Goal: Information Seeking & Learning: Find specific fact

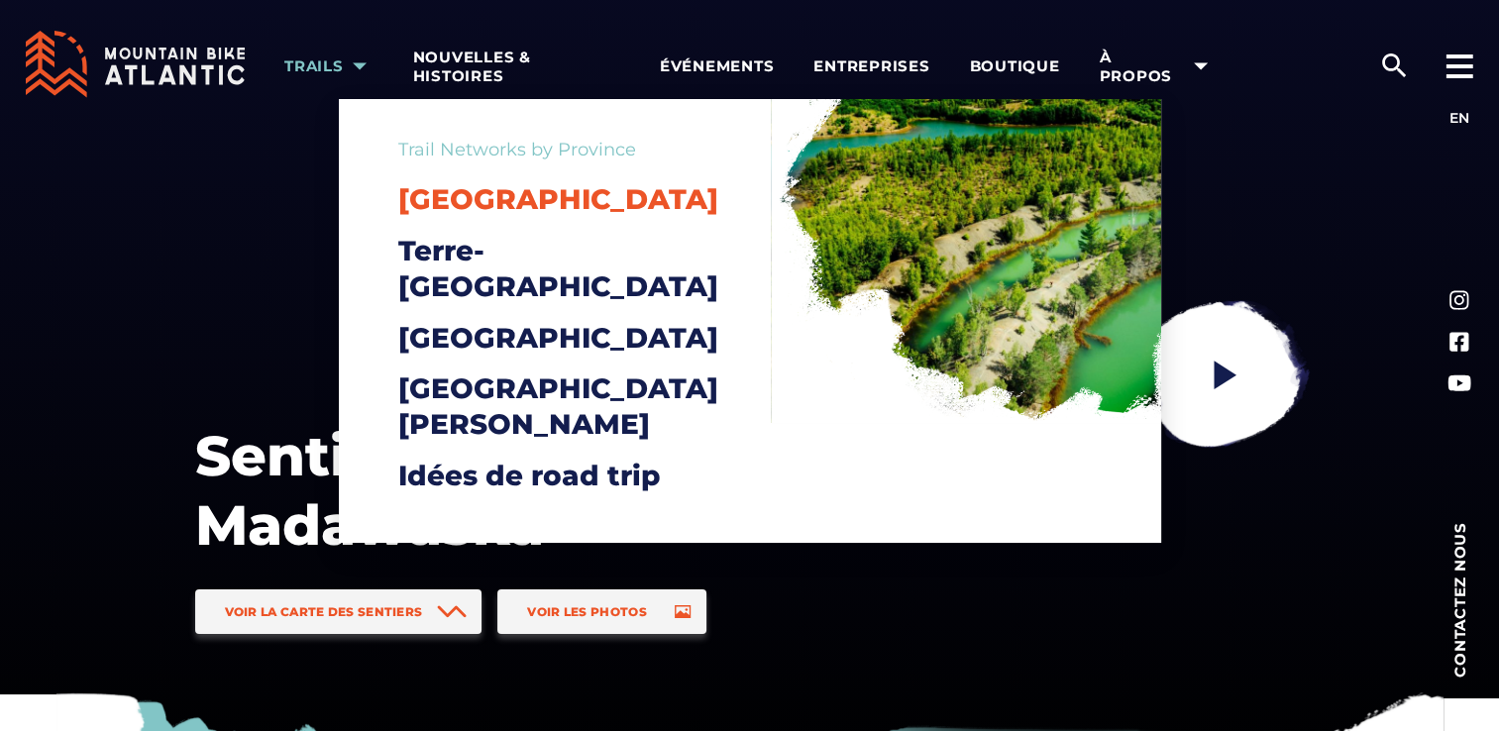
click at [535, 215] on span "[GEOGRAPHIC_DATA]" at bounding box center [558, 199] width 320 height 34
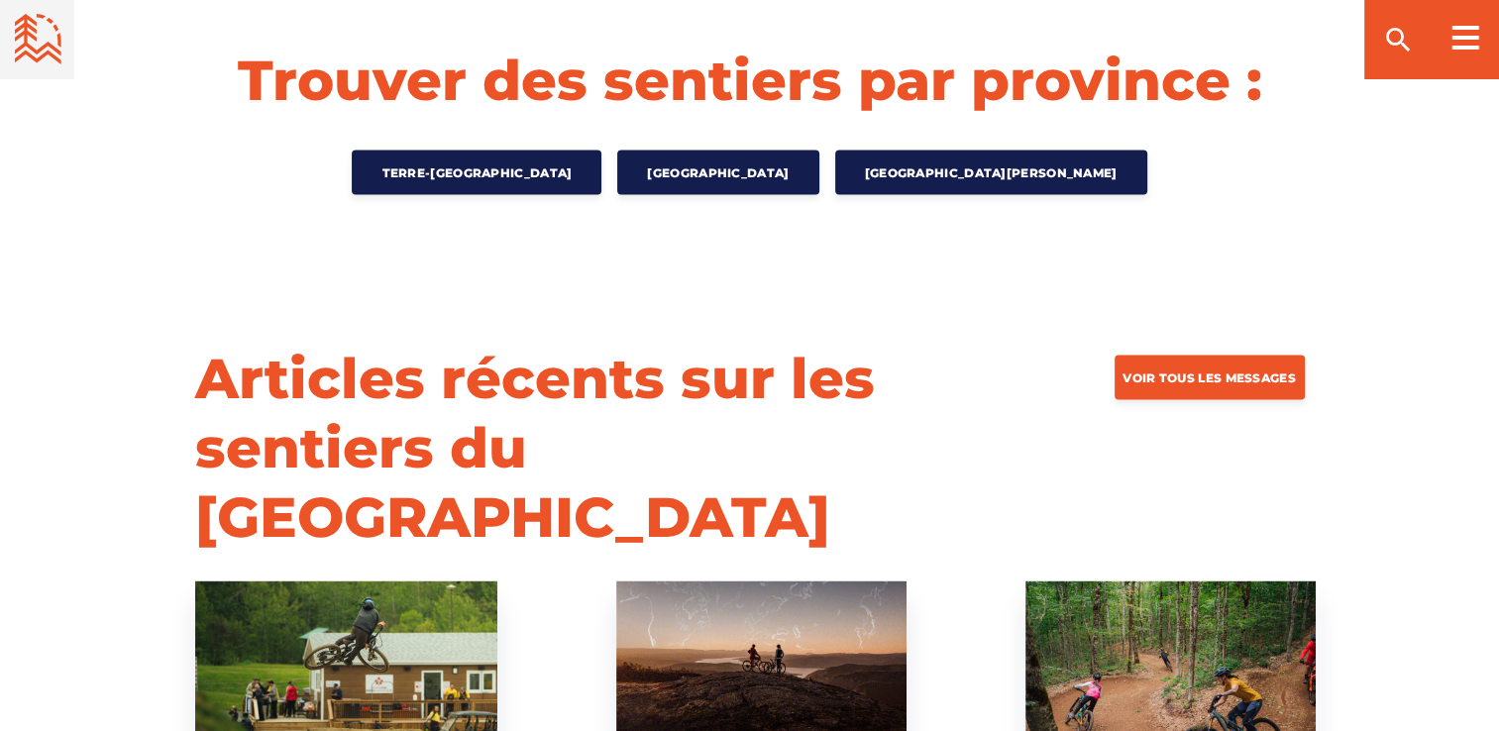
scroll to position [3522, 0]
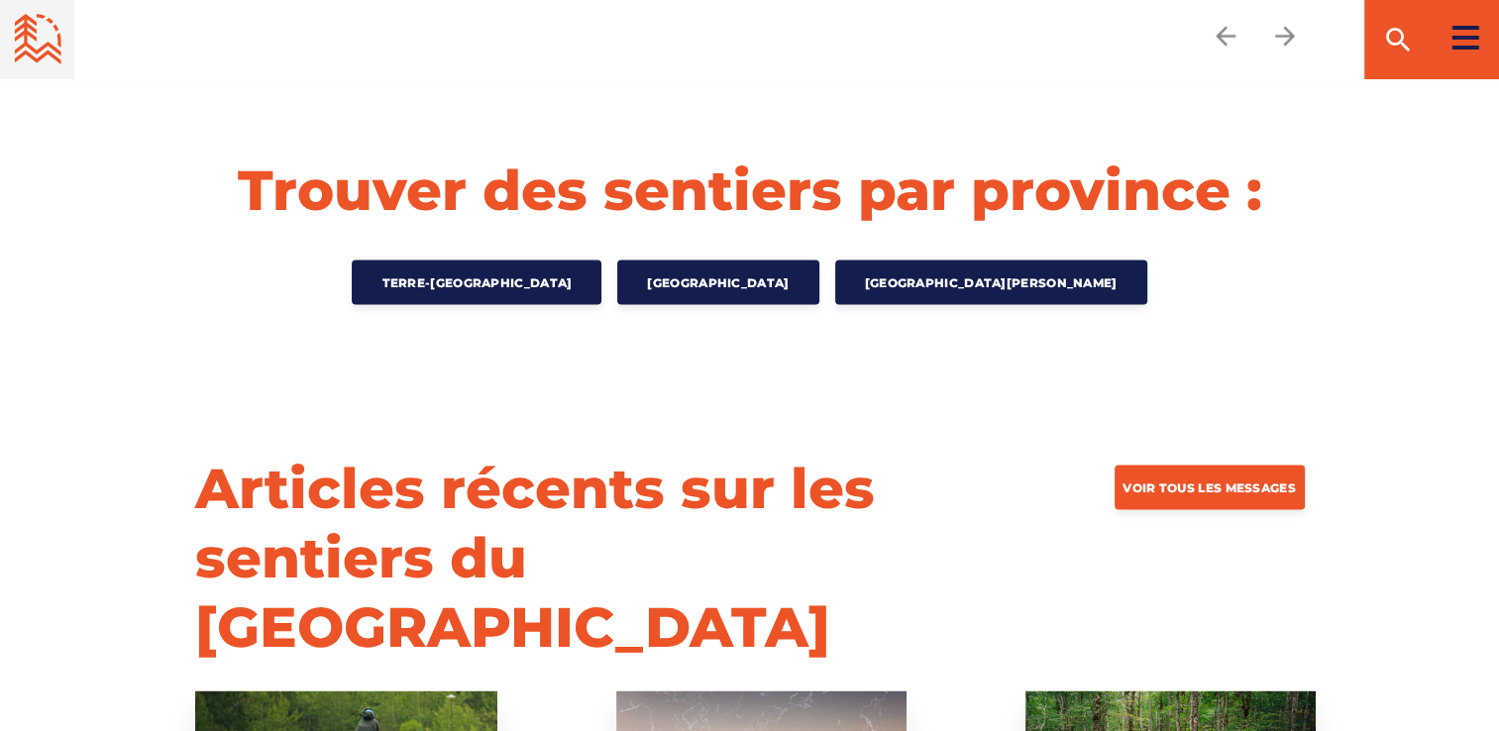
click at [1469, 38] on rect at bounding box center [1465, 38] width 27 height 4
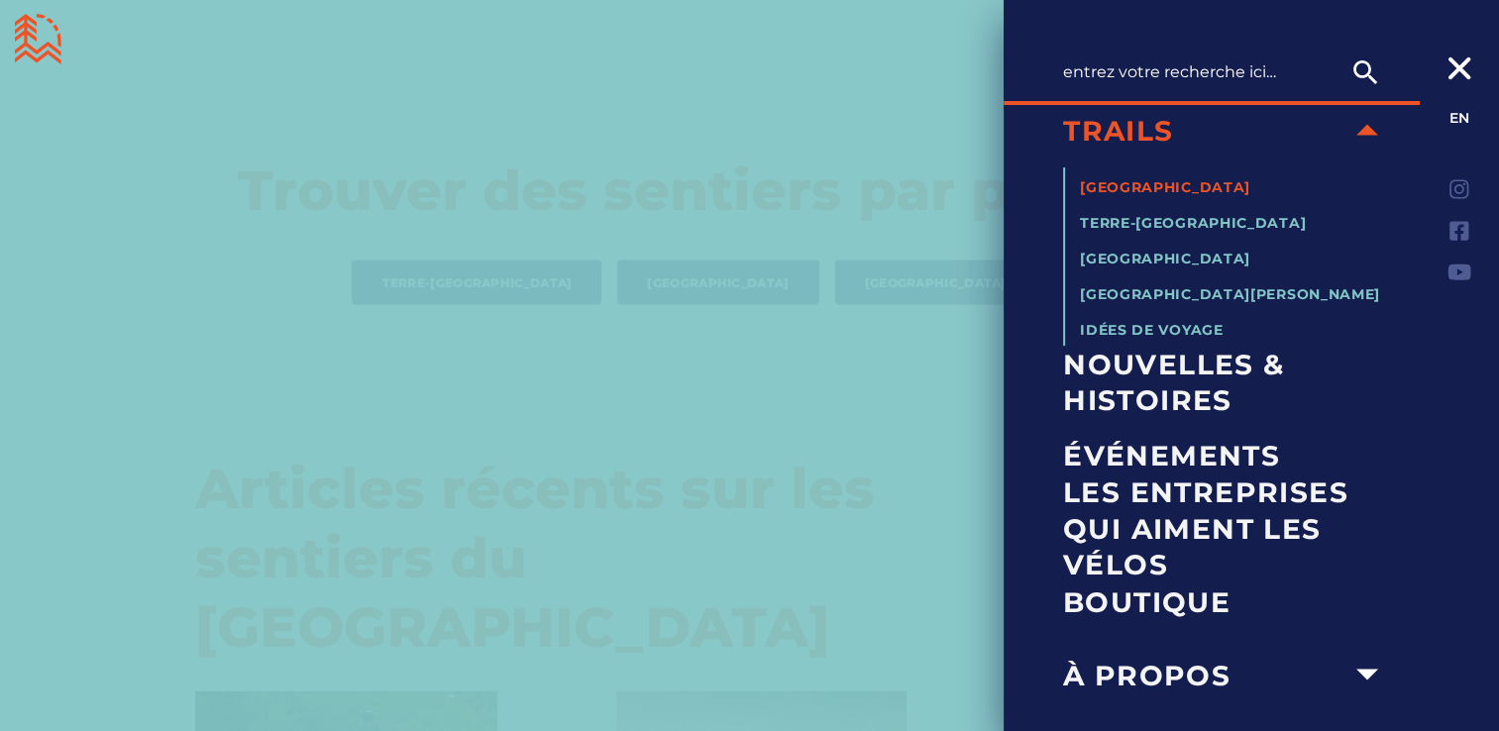
scroll to position [25, 0]
click at [1313, 133] on span "Trails" at bounding box center [1203, 131] width 281 height 36
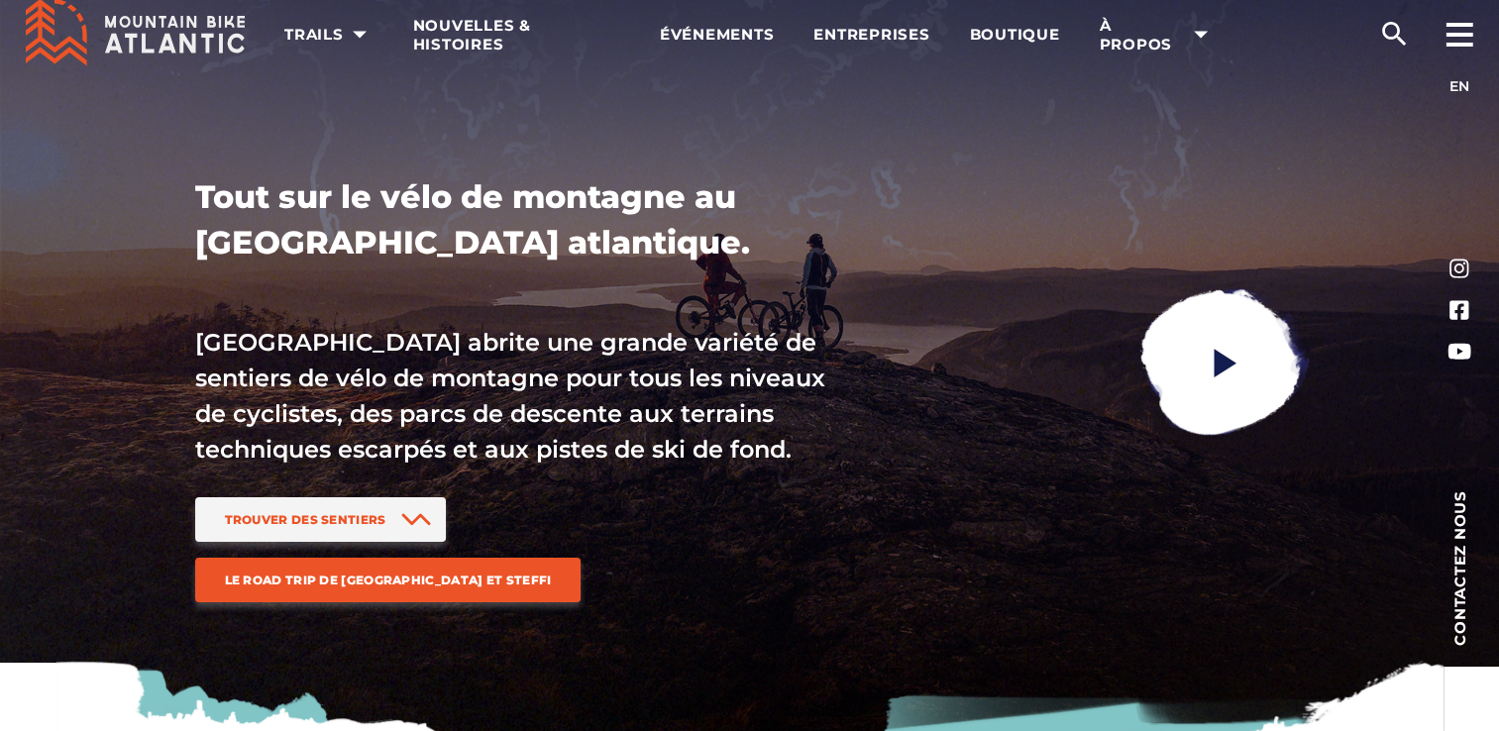
scroll to position [34, 0]
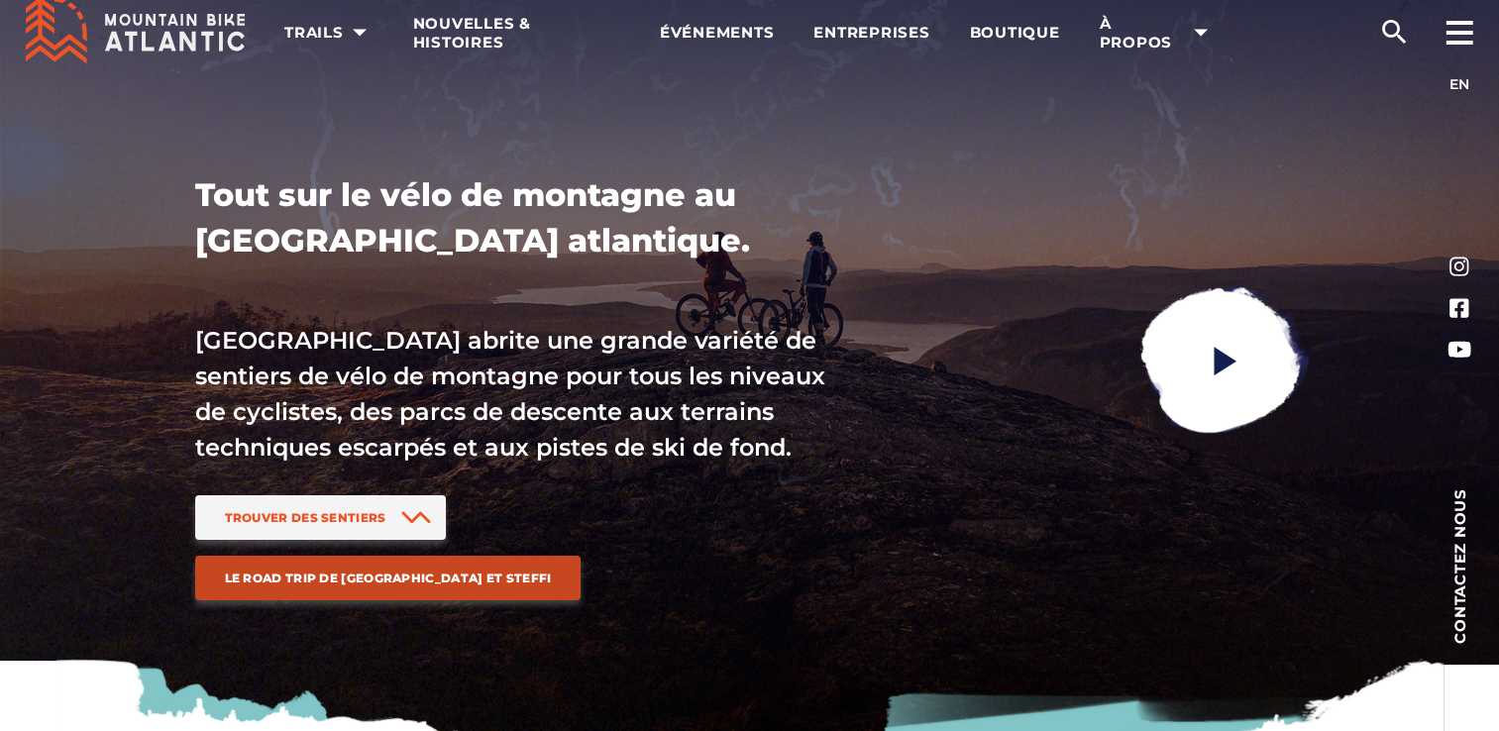
click at [552, 572] on span "Le road trip de Micayla et Steffi" at bounding box center [388, 578] width 327 height 15
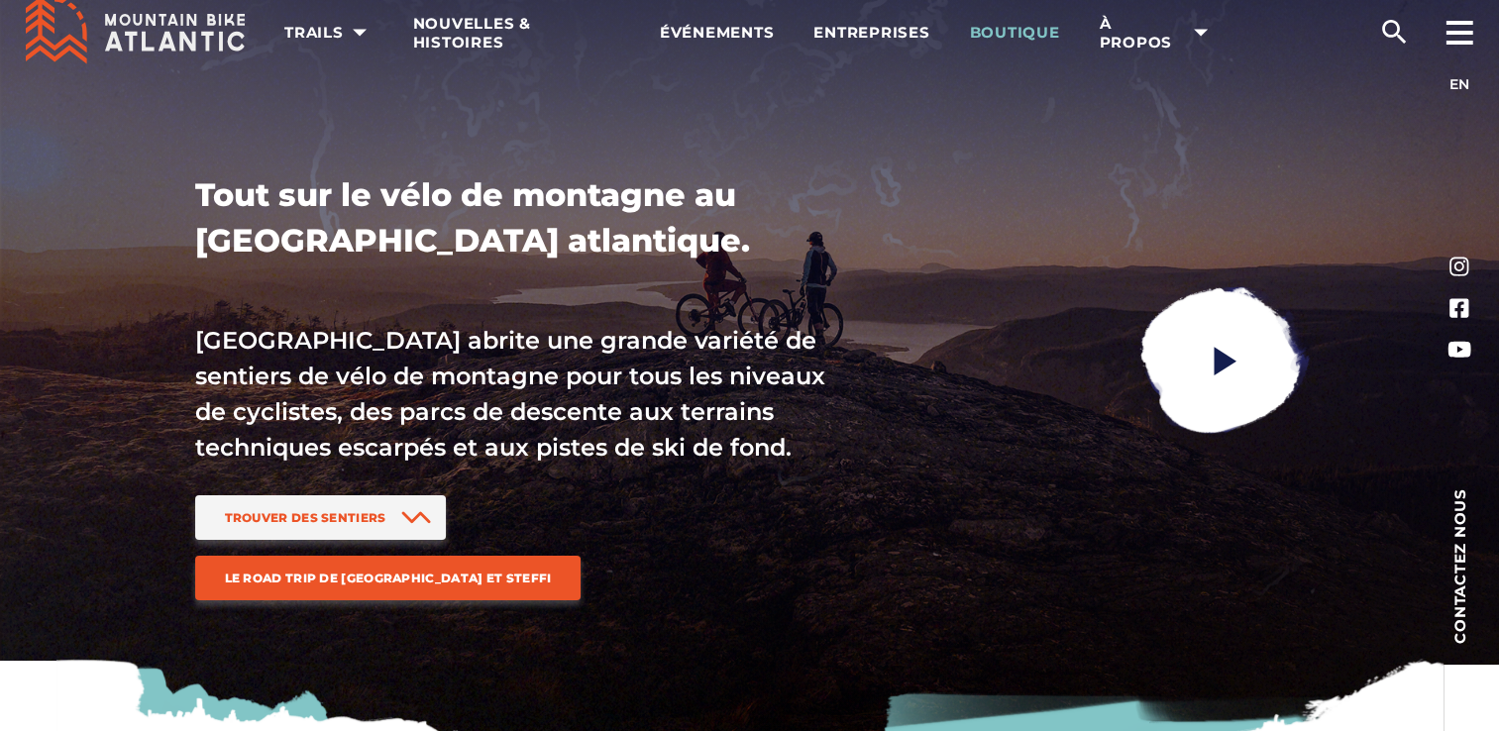
click at [1016, 46] on link "Boutique" at bounding box center [1015, 30] width 90 height 129
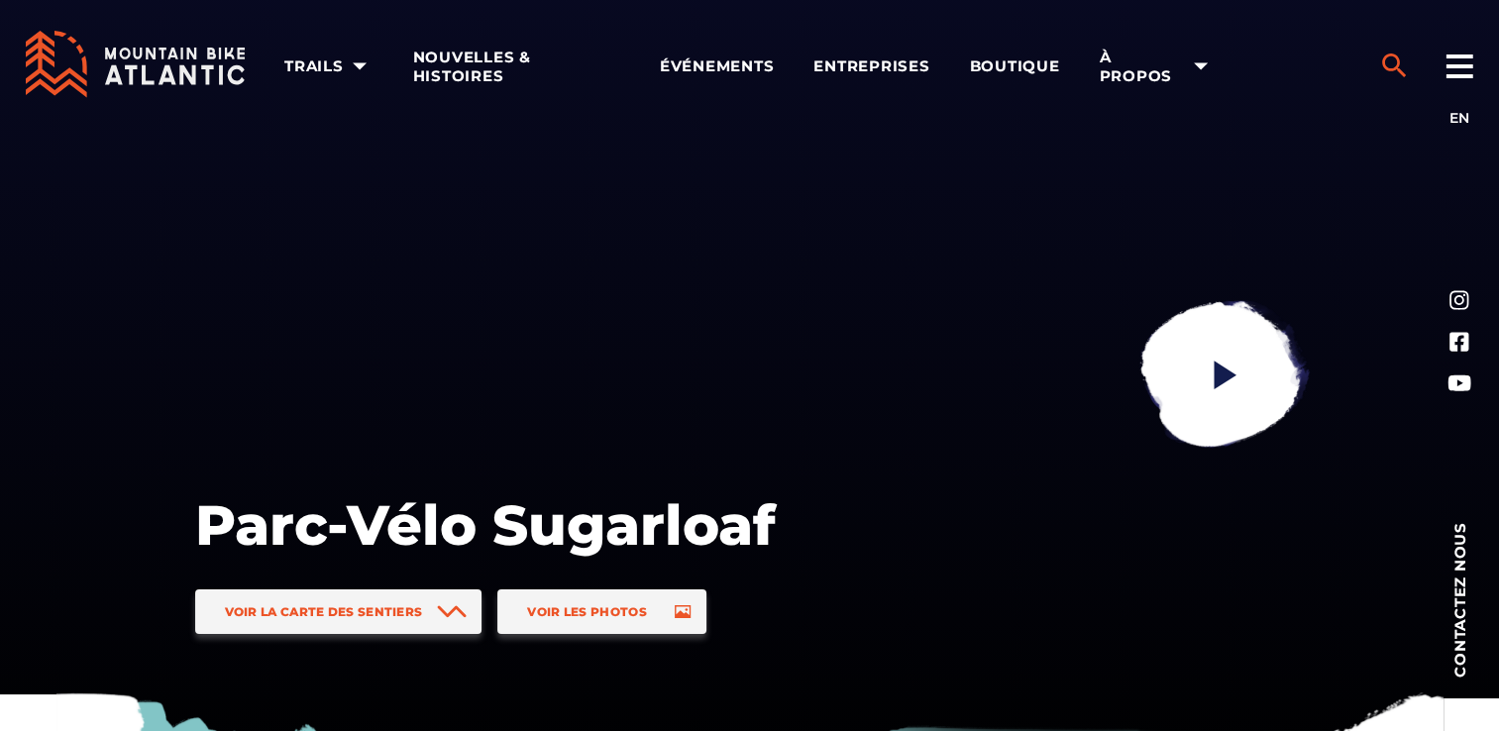
click at [1395, 57] on icon "search" at bounding box center [1394, 65] width 24 height 24
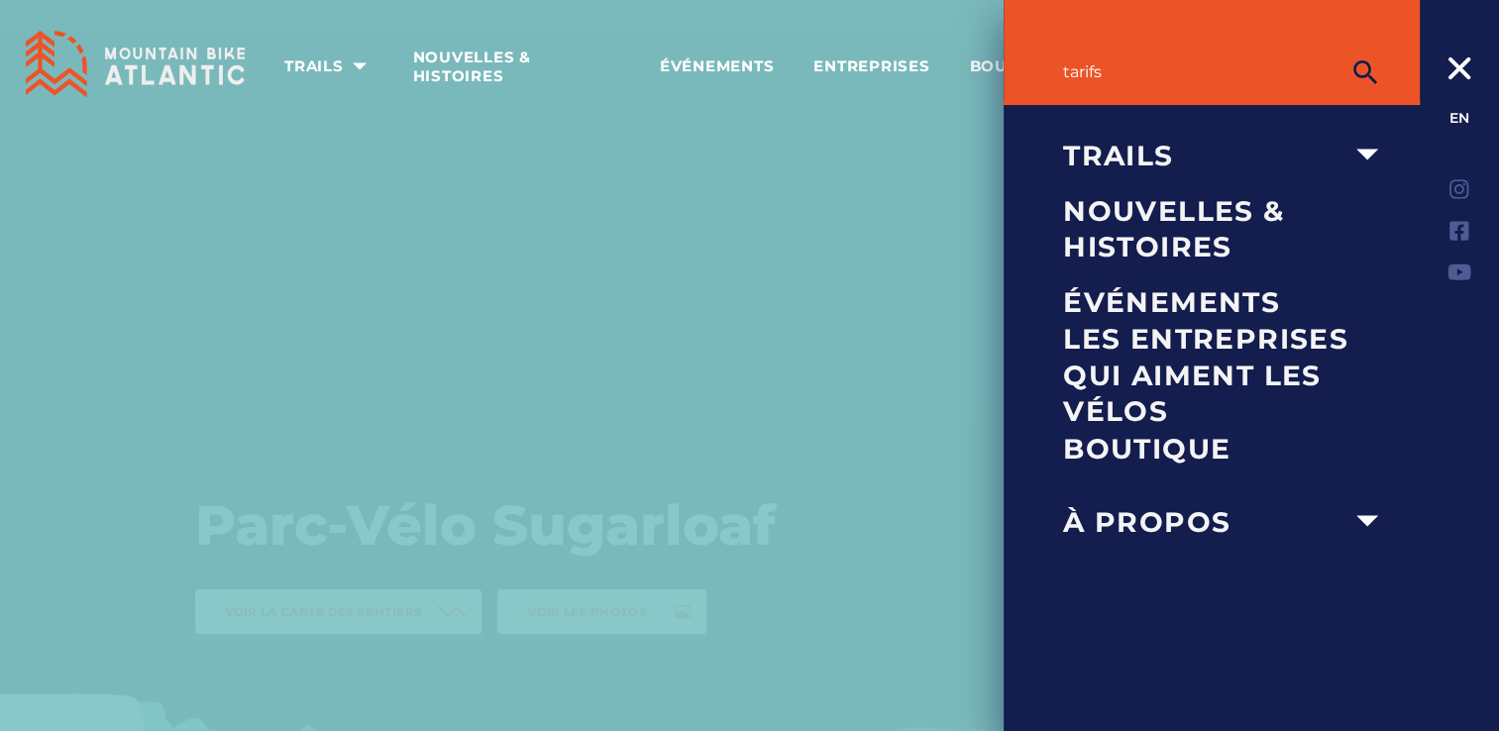
type input "tarifs"
click at [1340, 53] on button "submit" at bounding box center [1365, 73] width 50 height 40
